Goal: Task Accomplishment & Management: Manage account settings

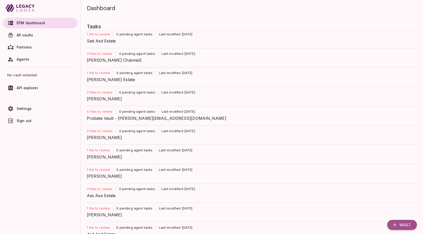
click at [102, 35] on p "1 file to review" at bounding box center [100, 34] width 26 height 5
